Goal: Information Seeking & Learning: Learn about a topic

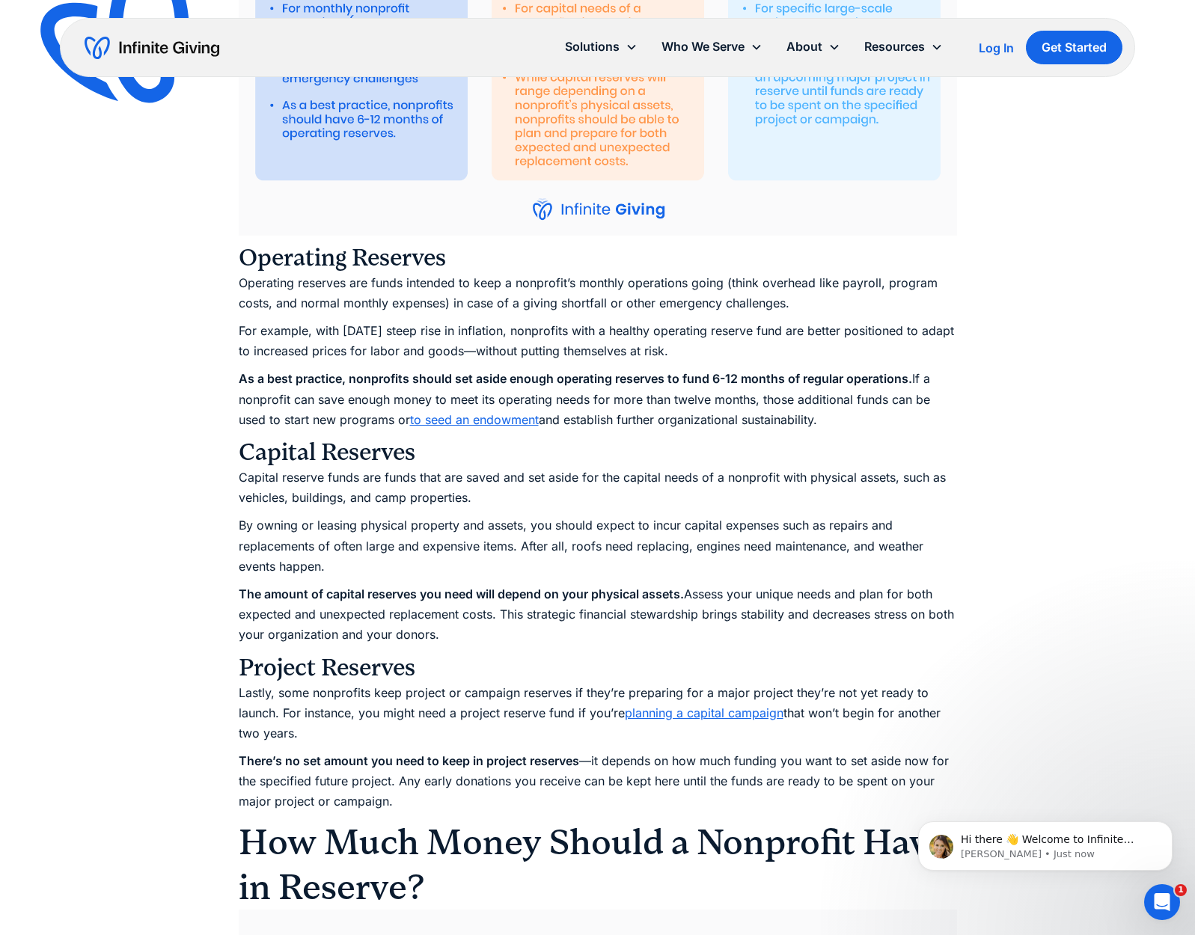
scroll to position [2223, 0]
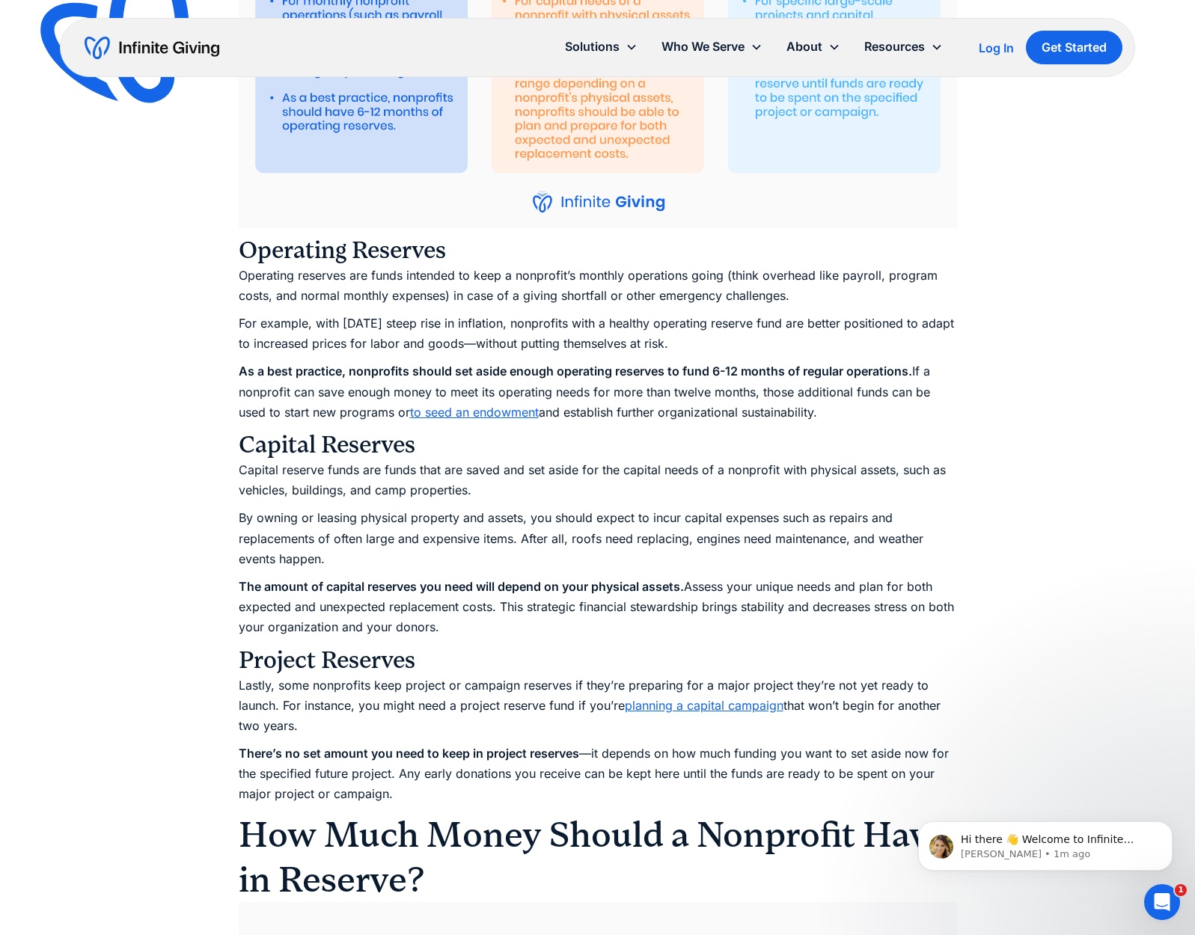
click at [534, 295] on p "Operating reserves are funds intended to keep a nonprofit’s monthly operations …" at bounding box center [598, 286] width 718 height 40
click at [355, 296] on p "Operating reserves are funds intended to keep a nonprofit’s monthly operations …" at bounding box center [598, 286] width 718 height 40
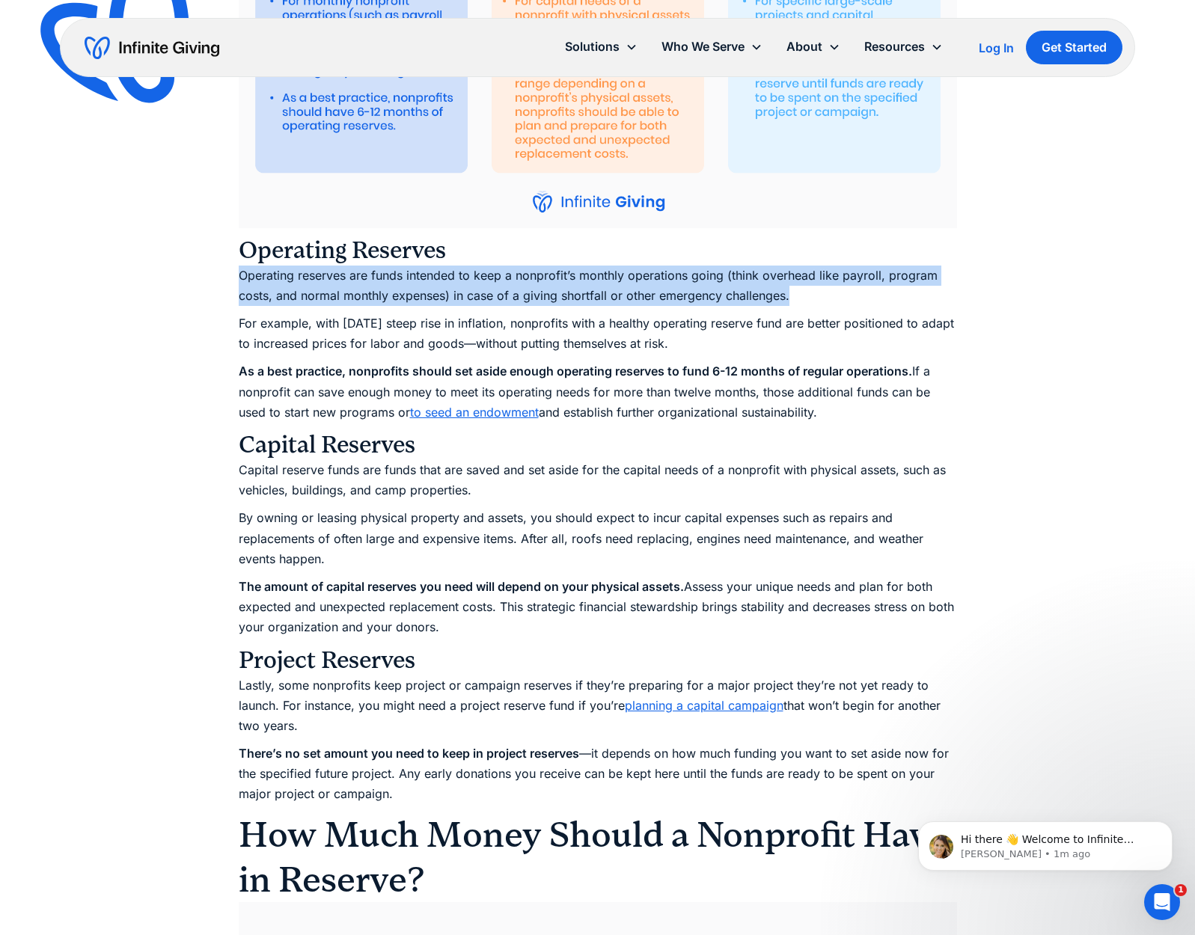
drag, startPoint x: 239, startPoint y: 290, endPoint x: 862, endPoint y: 320, distance: 624.0
click at [862, 306] on p "Operating reserves are funds intended to keep a nonprofit’s monthly operations …" at bounding box center [598, 286] width 718 height 40
copy p "Operating reserves are funds intended to keep a nonprofit’s monthly operations …"
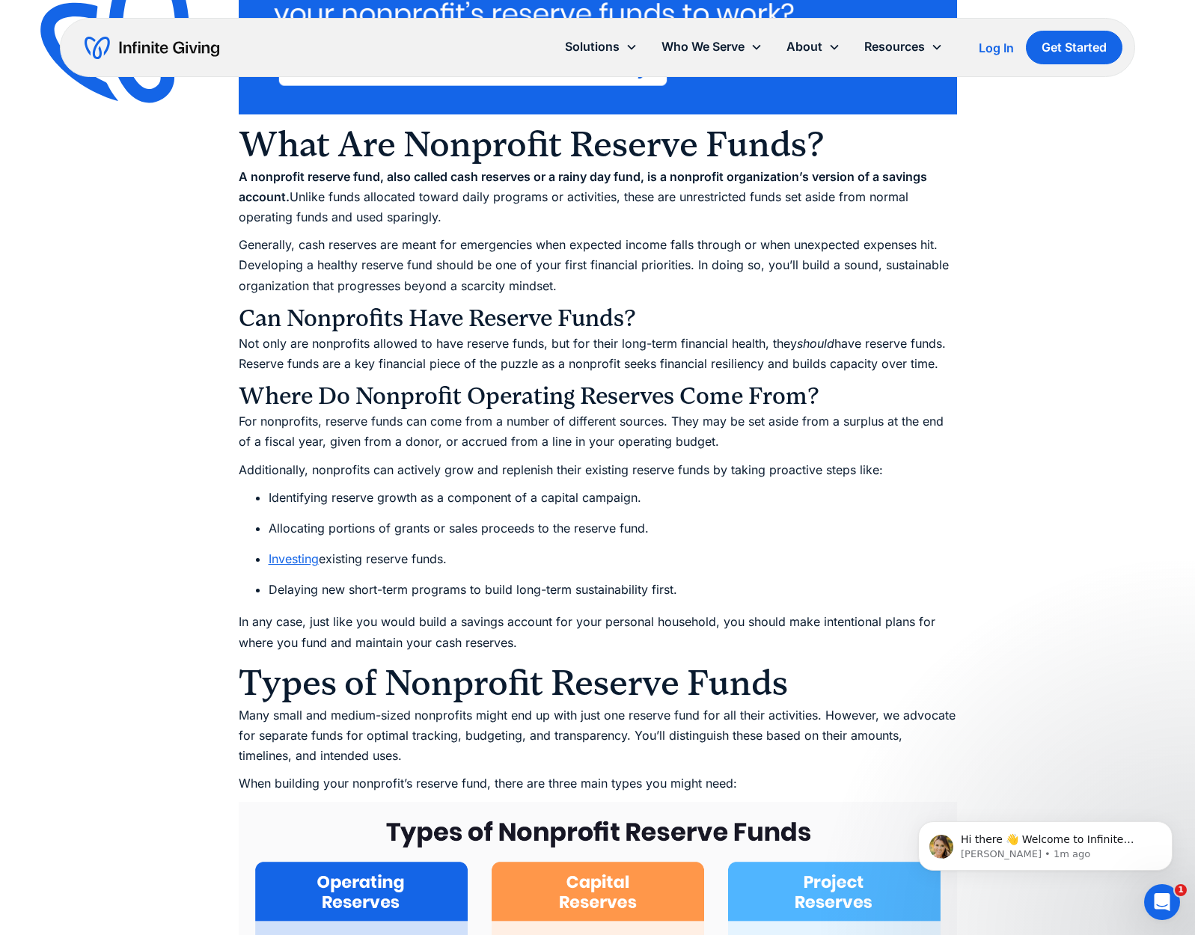
scroll to position [1281, 0]
click at [324, 229] on p "A nonprofit reserve fund, also called cash reserves or a rainy day fund, is a n…" at bounding box center [598, 198] width 718 height 61
click at [282, 205] on strong "A nonprofit reserve fund, also called cash reserves or a rainy day fund, is a n…" at bounding box center [583, 187] width 688 height 35
click at [326, 287] on p "Generally, cash reserves are meant for emergencies when expected income falls t…" at bounding box center [598, 266] width 718 height 61
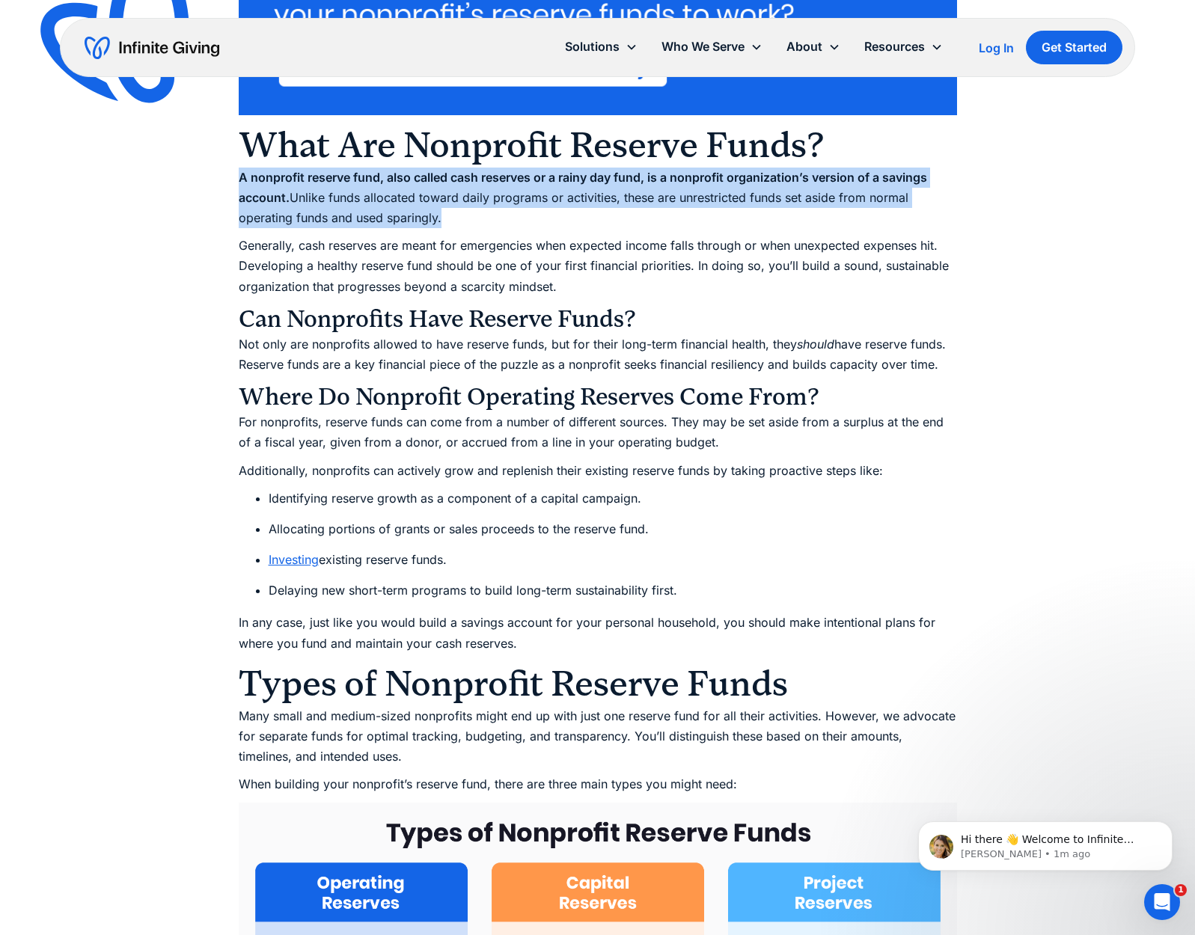
drag, startPoint x: 241, startPoint y: 195, endPoint x: 486, endPoint y: 237, distance: 249.0
click at [486, 229] on p "A nonprofit reserve fund, also called cash reserves or a rainy day fund, is a n…" at bounding box center [598, 198] width 718 height 61
copy p "A nonprofit reserve fund, also called cash reserves or a rainy day fund, is a n…"
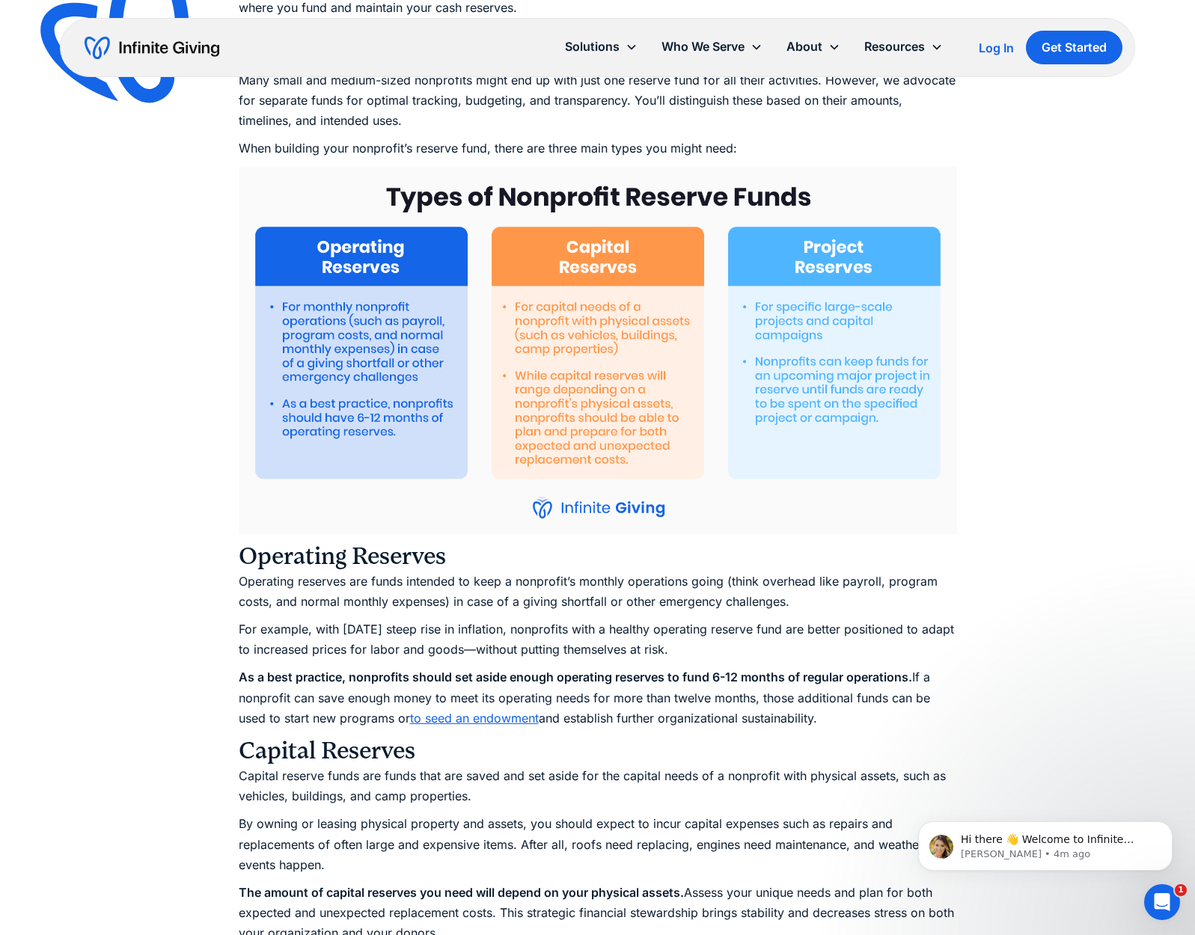
scroll to position [1895, 0]
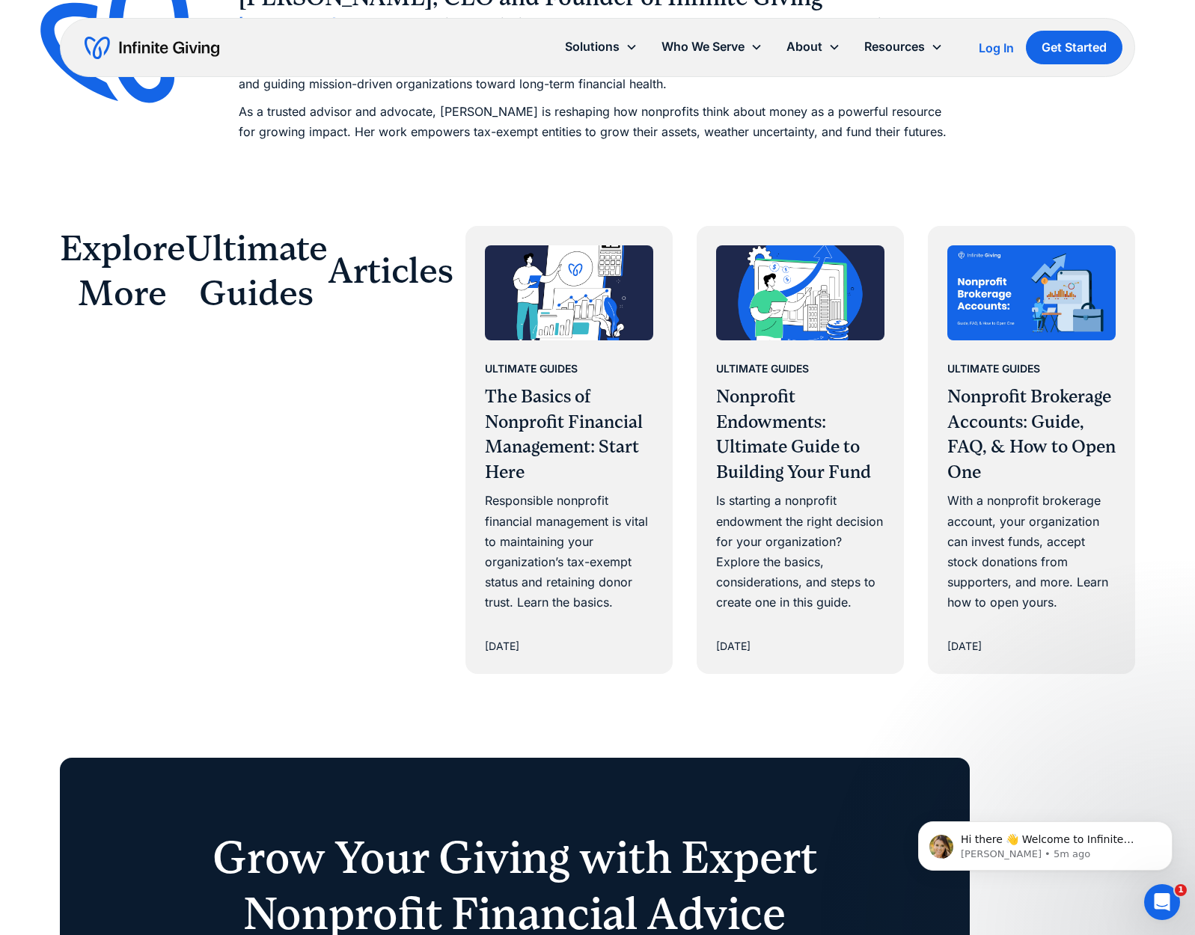
scroll to position [8197, 0]
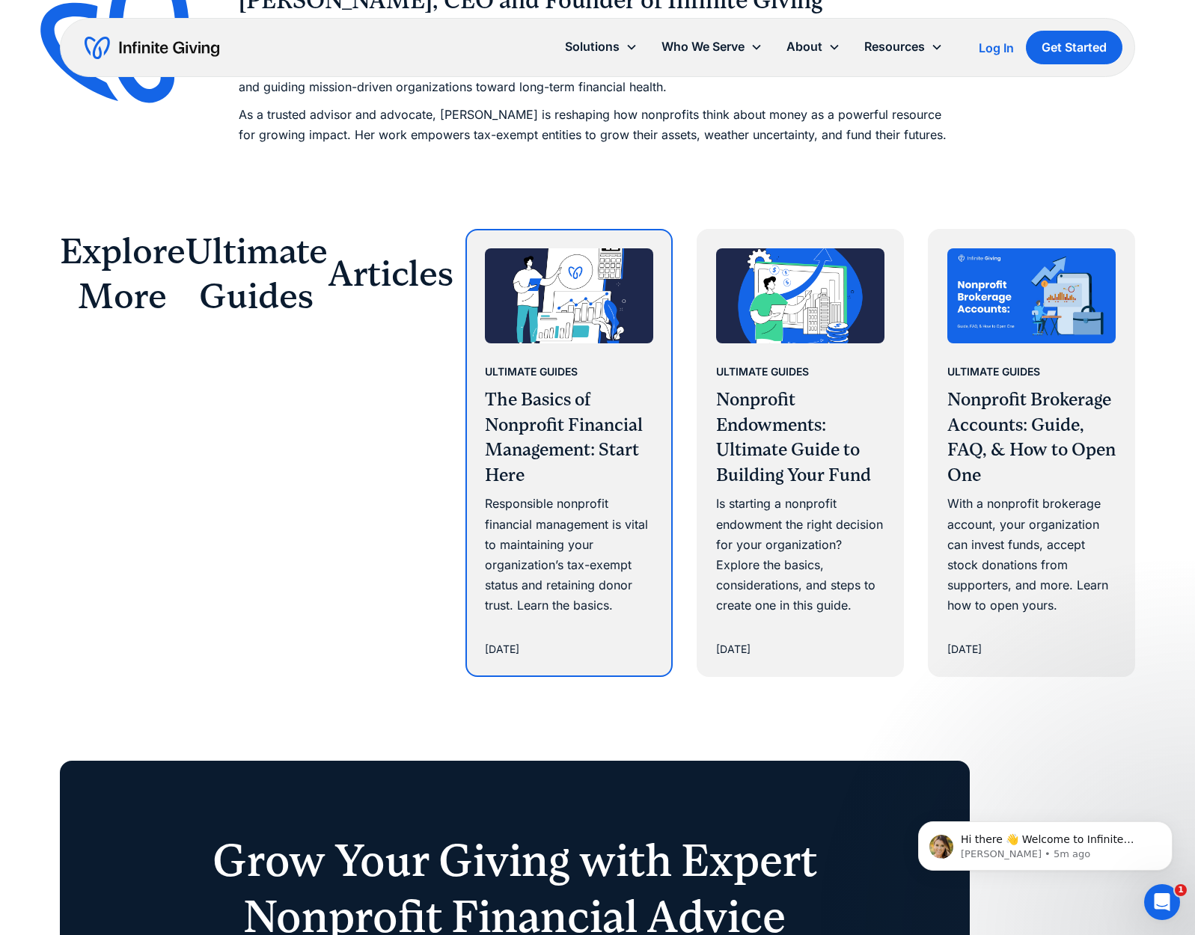
click at [567, 433] on h3 "The Basics of Nonprofit Financial Management: Start Here" at bounding box center [569, 438] width 168 height 100
